Goal: Transaction & Acquisition: Purchase product/service

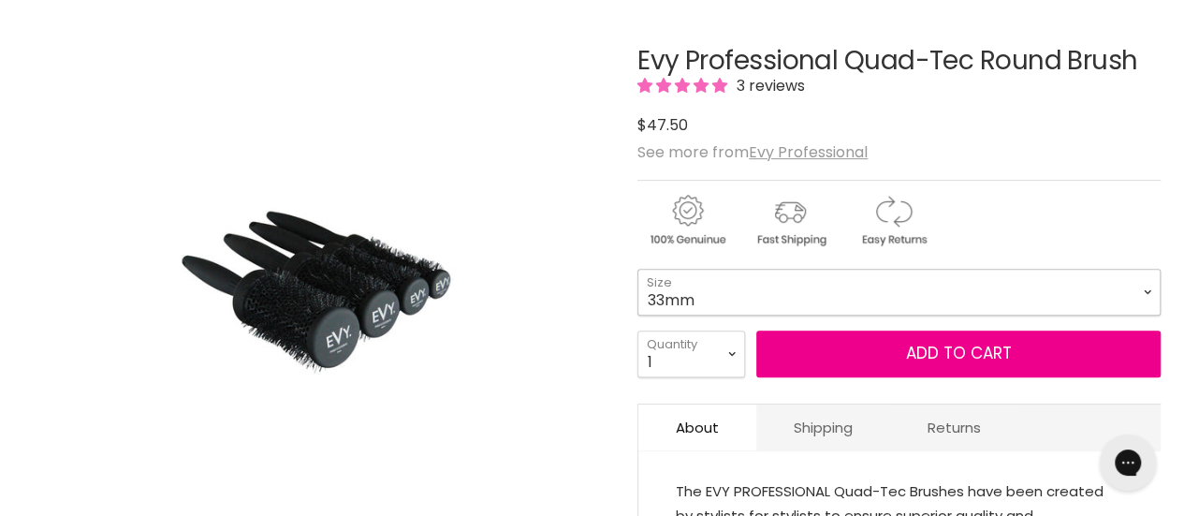
click at [687, 299] on select "25mm 33mm 43mm 53mm" at bounding box center [899, 292] width 523 height 47
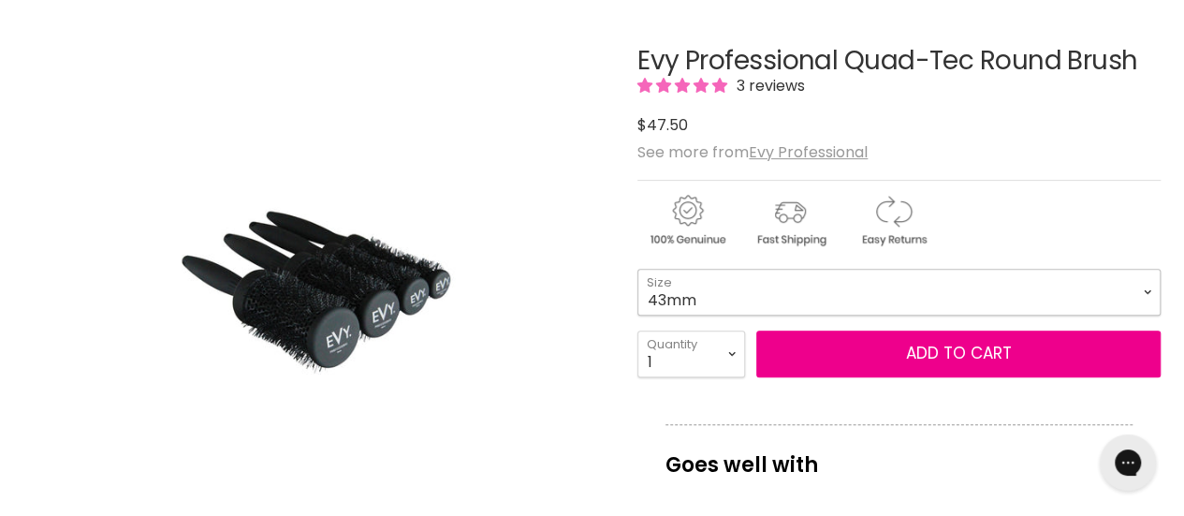
click at [638, 269] on select "25mm 33mm 43mm 53mm" at bounding box center [899, 292] width 523 height 47
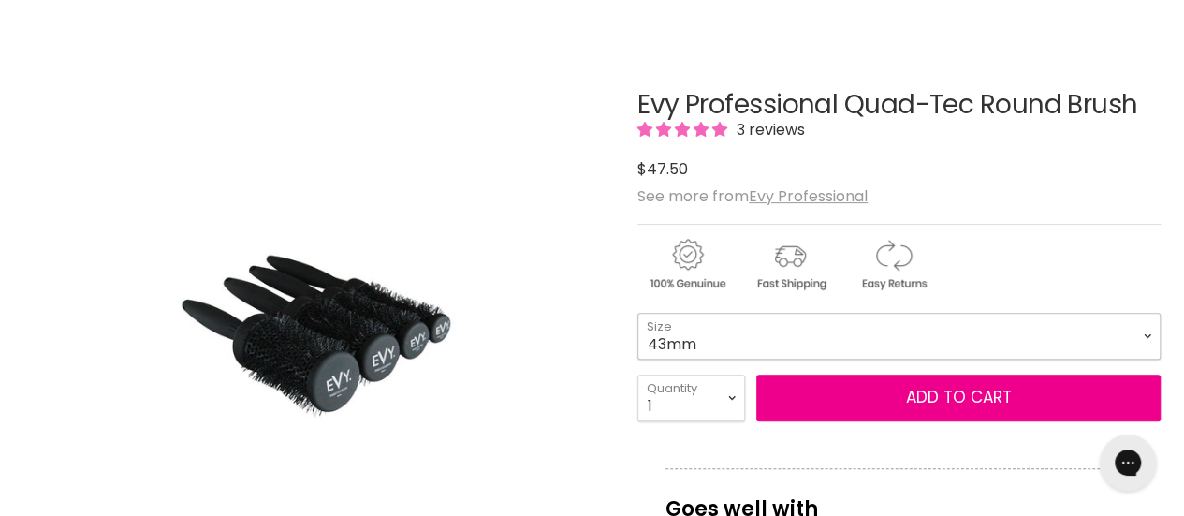
scroll to position [281, 0]
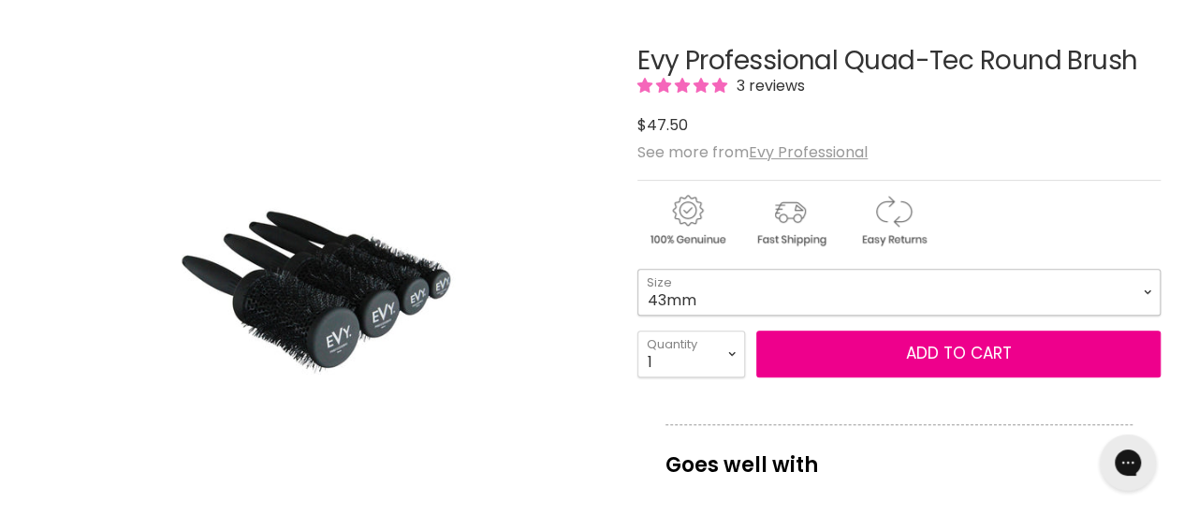
click at [690, 290] on select "25mm 33mm 43mm 53mm" at bounding box center [899, 292] width 523 height 47
click at [638, 269] on select "25mm 33mm 43mm 53mm" at bounding box center [899, 292] width 523 height 47
click at [671, 297] on select "25mm 33mm 43mm 53mm" at bounding box center [899, 292] width 523 height 47
click at [638, 269] on select "25mm 33mm 43mm 53mm" at bounding box center [899, 292] width 523 height 47
click at [669, 296] on select "25mm 33mm 43mm 53mm" at bounding box center [899, 292] width 523 height 47
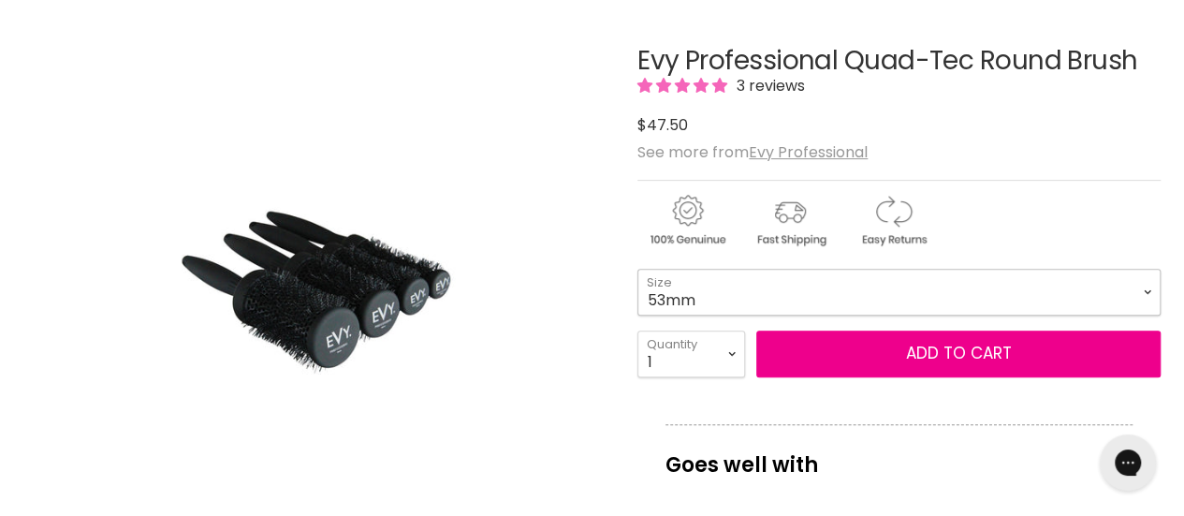
click at [638, 269] on select "25mm 33mm 43mm 53mm" at bounding box center [899, 292] width 523 height 47
select select "53mm"
